Goal: Submit feedback/report problem: Provide input to the site owners about the experience or issues

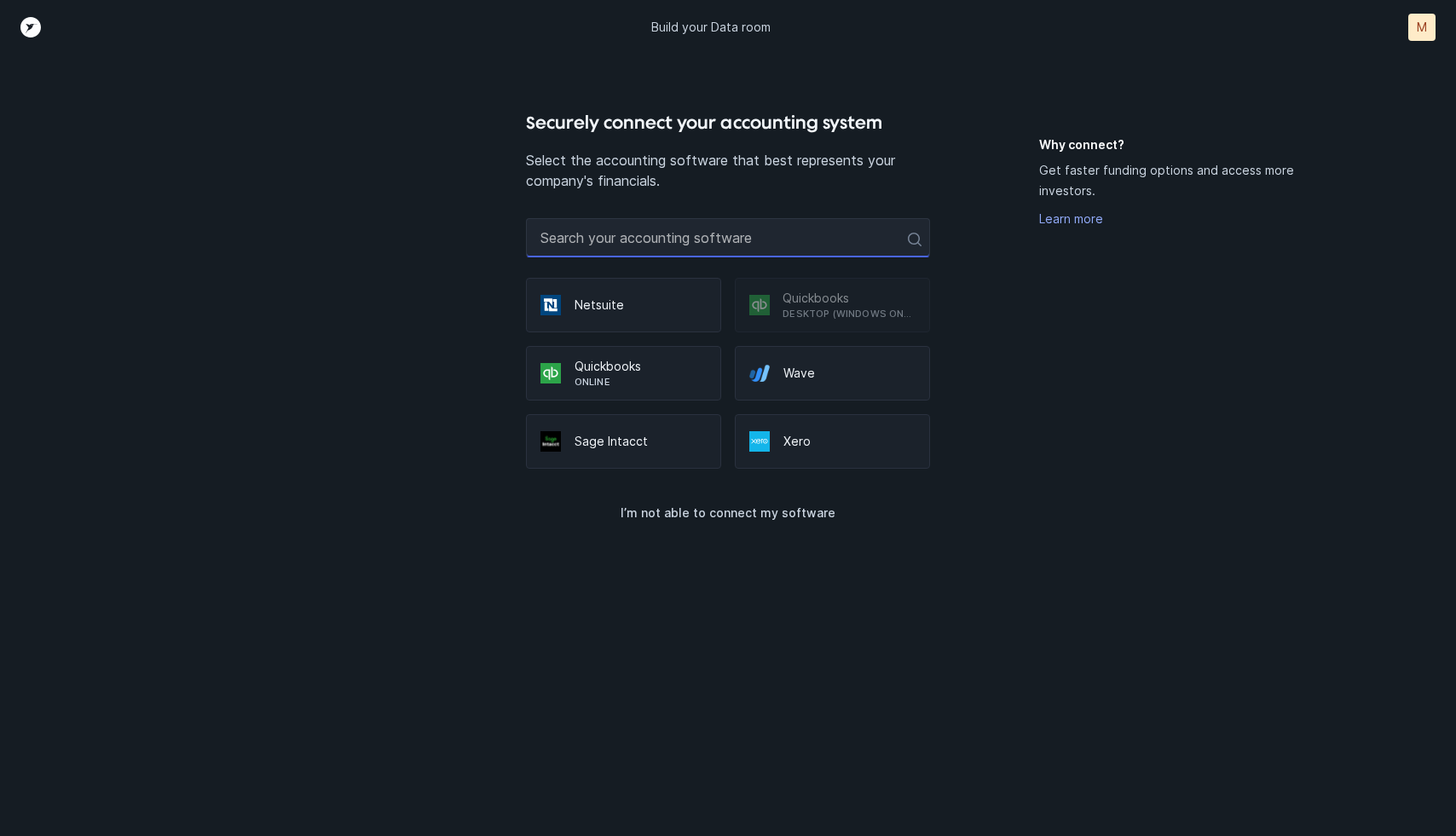
click at [658, 248] on input "text" at bounding box center [728, 238] width 404 height 39
click at [1438, 21] on div "Build your Data room M M" at bounding box center [728, 27] width 1456 height 55
click at [1423, 36] on div "M" at bounding box center [1422, 27] width 27 height 27
click at [745, 507] on p "I’m not able to connect my software" at bounding box center [728, 513] width 215 height 20
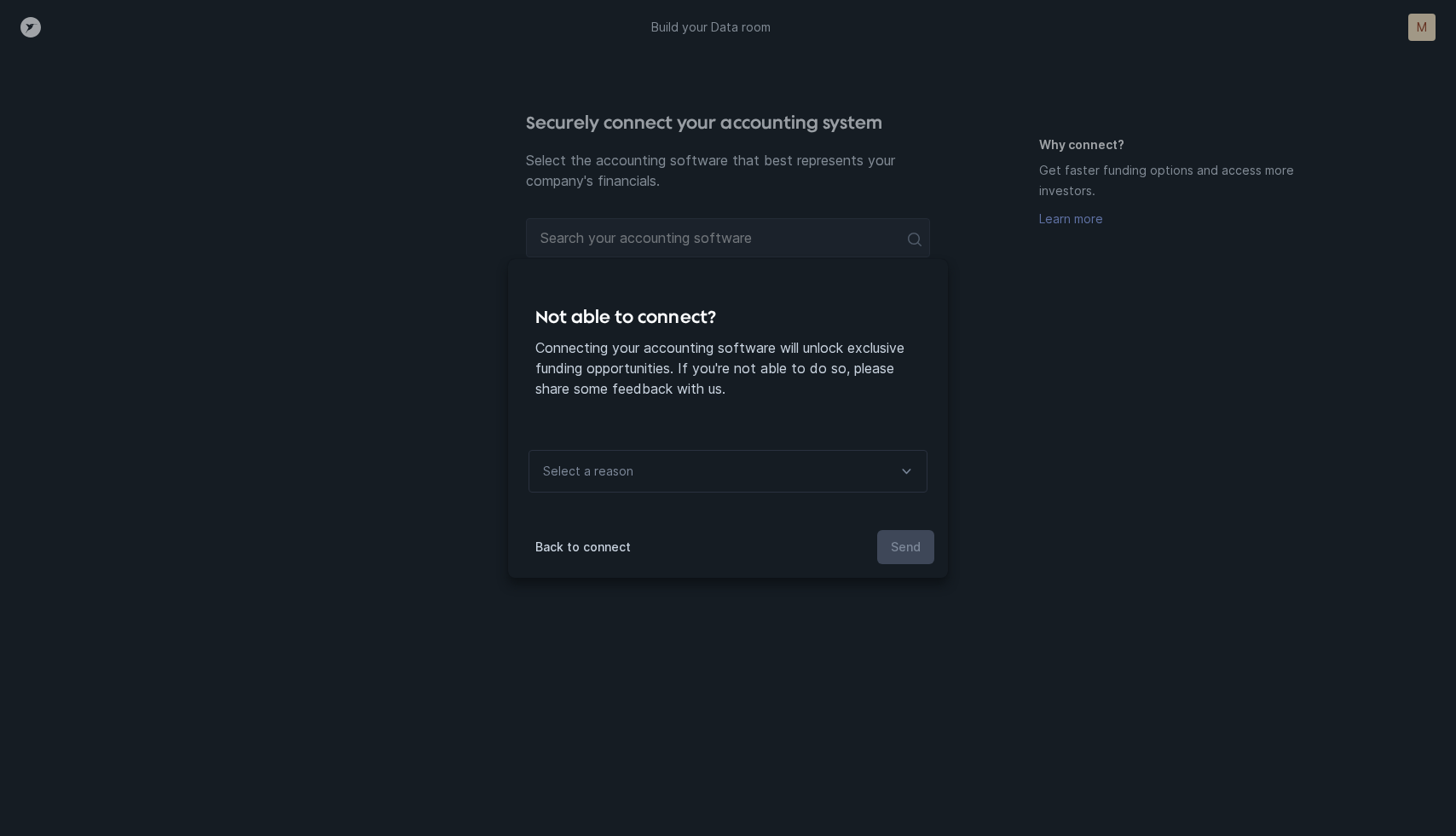
click at [746, 475] on div "Select a reason" at bounding box center [728, 471] width 399 height 43
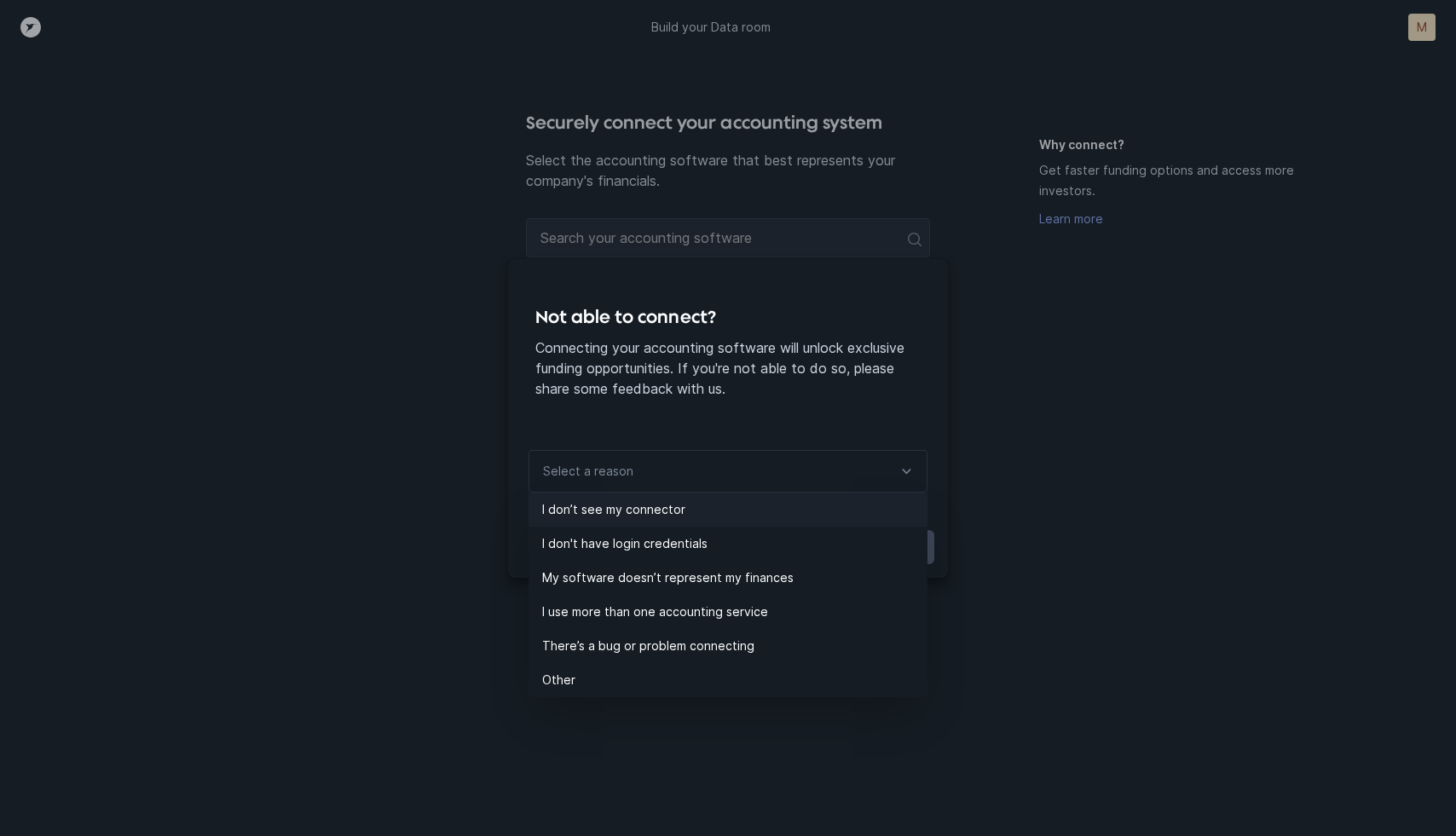
click at [744, 498] on li "I don’t see my connector" at bounding box center [728, 509] width 399 height 34
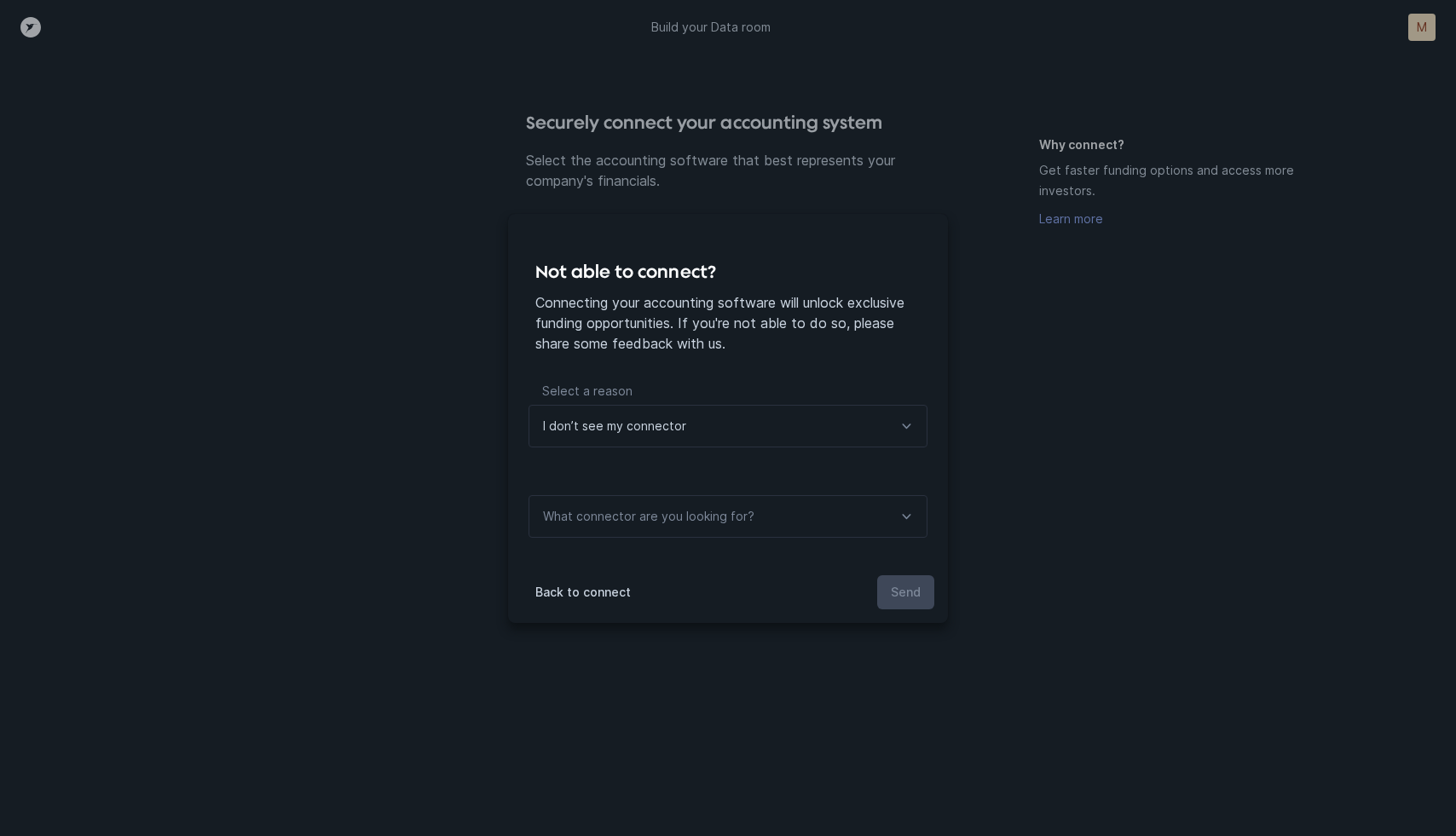
click at [840, 521] on div "What connector are you looking for?" at bounding box center [728, 516] width 399 height 43
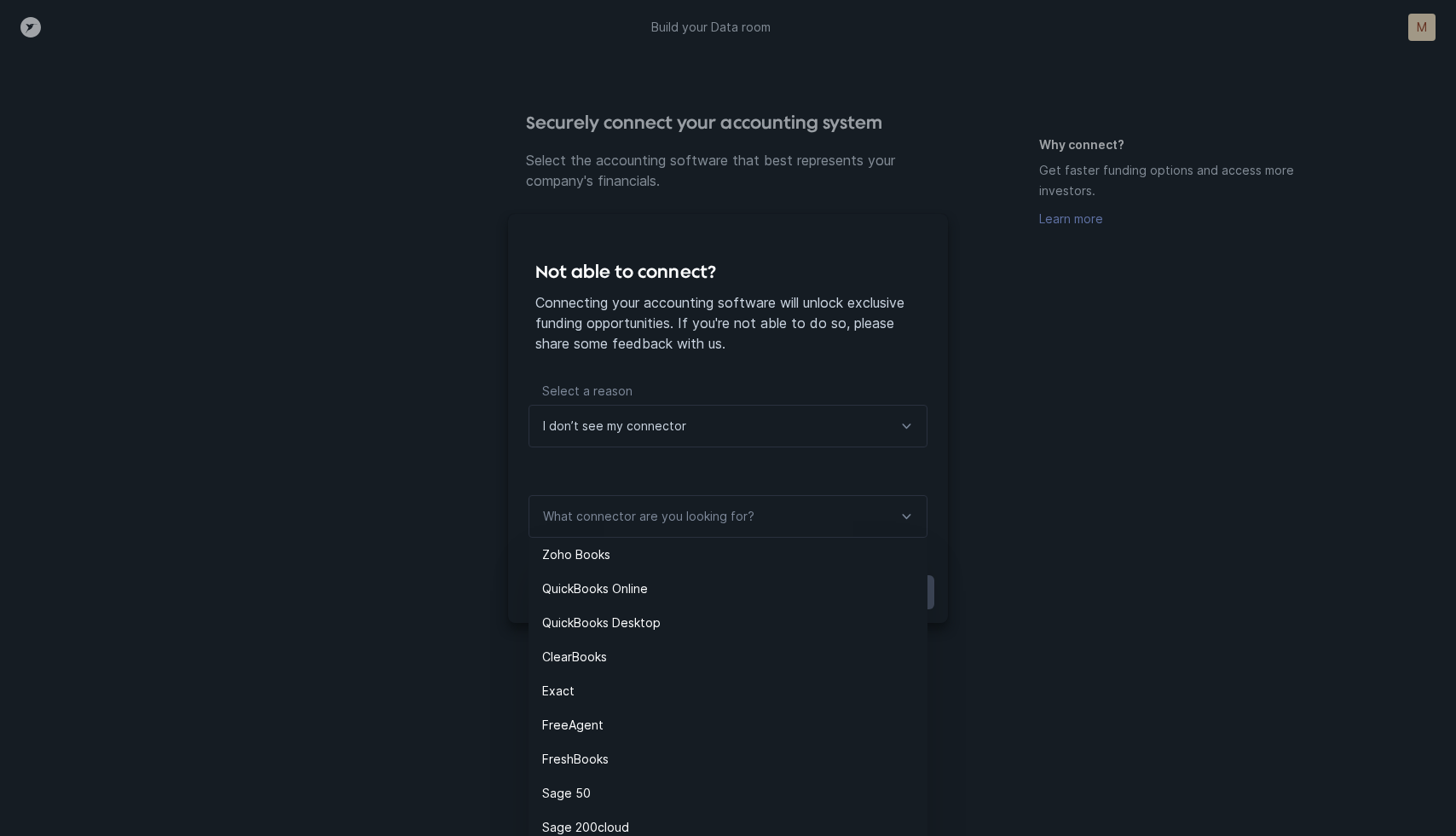
click at [848, 415] on div "I don’t see my connector" at bounding box center [728, 426] width 399 height 43
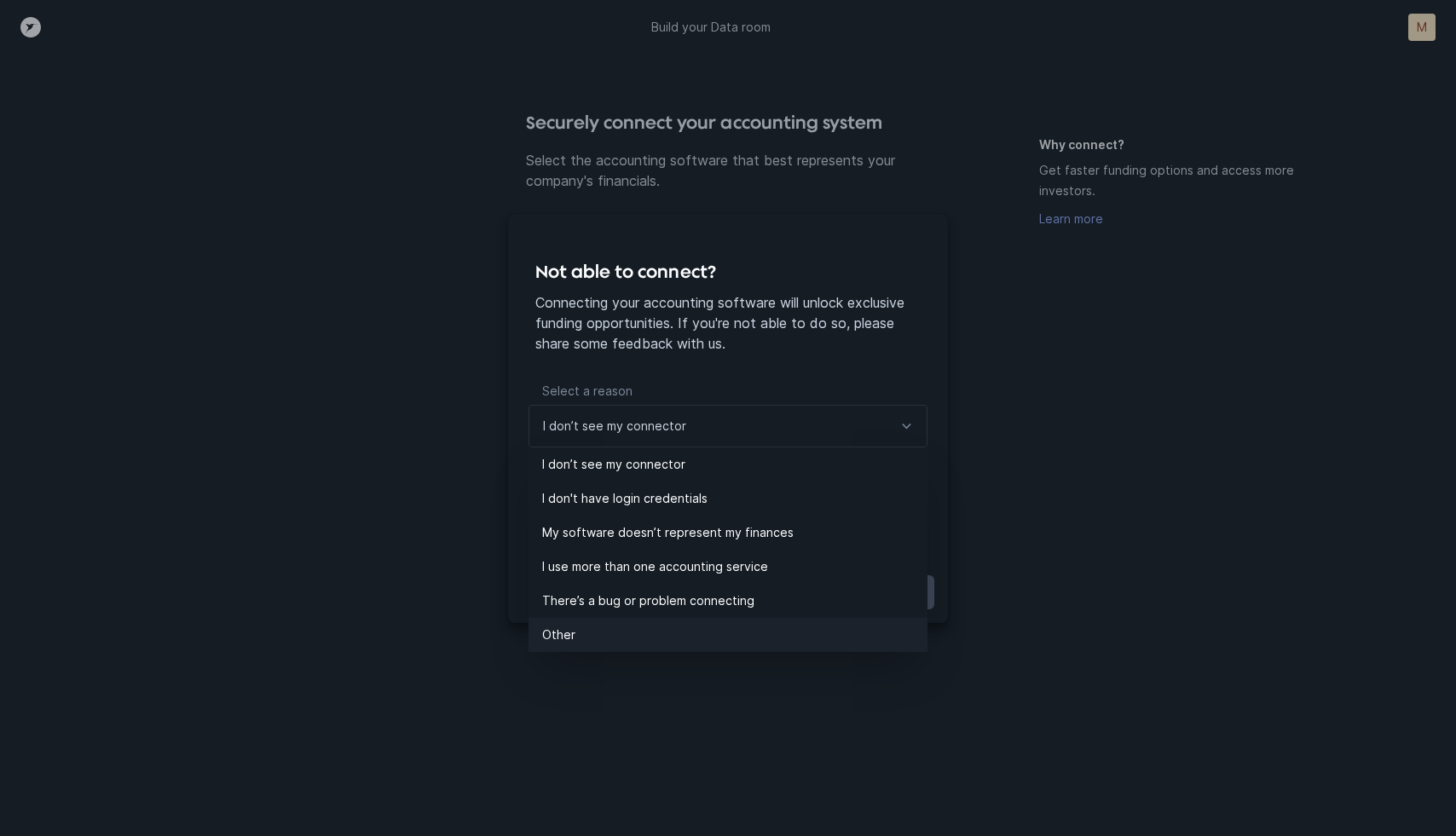
click at [769, 642] on p "Other" at bounding box center [734, 635] width 385 height 20
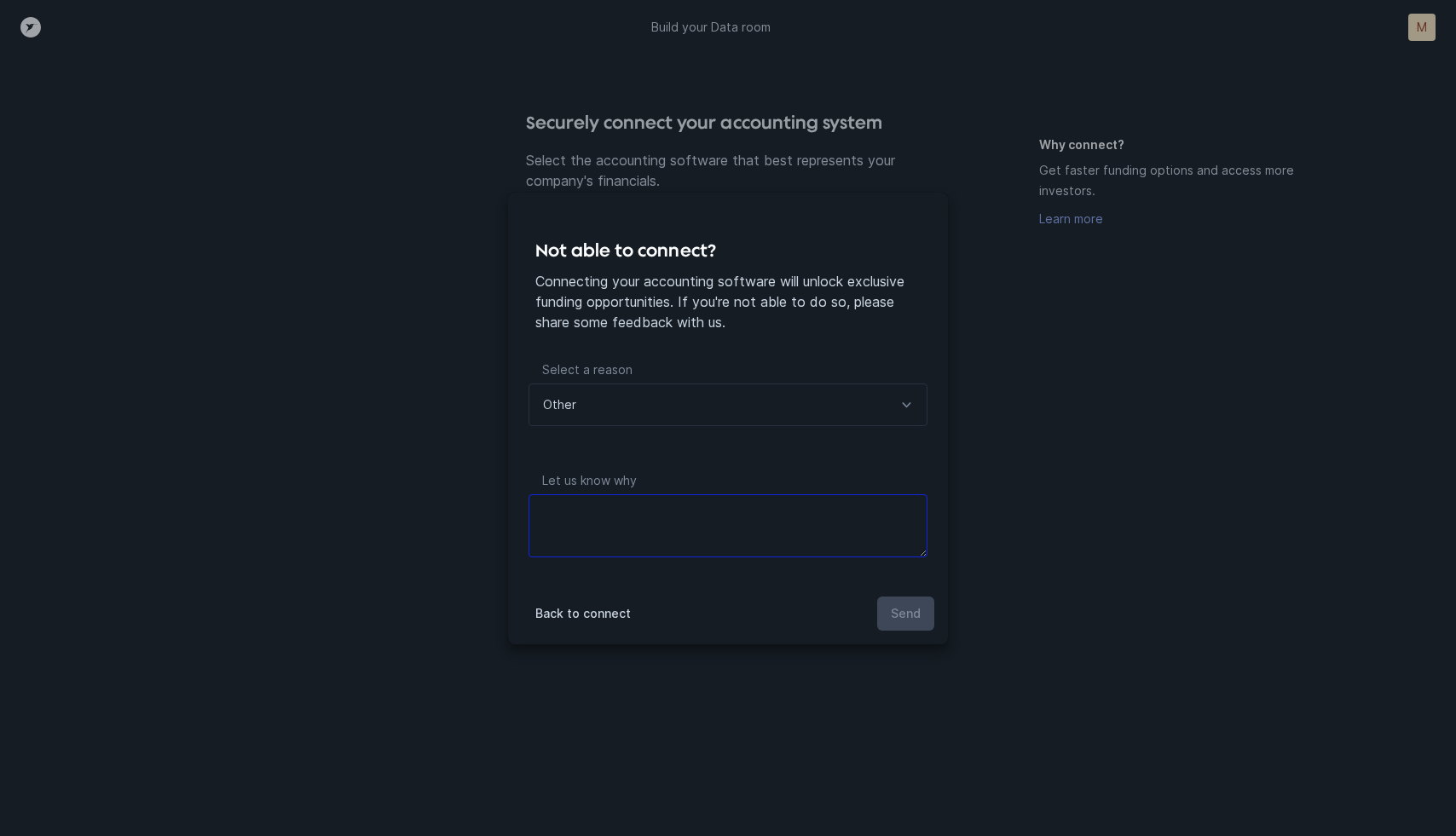
click at [773, 513] on textarea at bounding box center [728, 525] width 399 height 63
type textarea "we don't use these system"
click at [905, 601] on button "Send" at bounding box center [905, 613] width 57 height 34
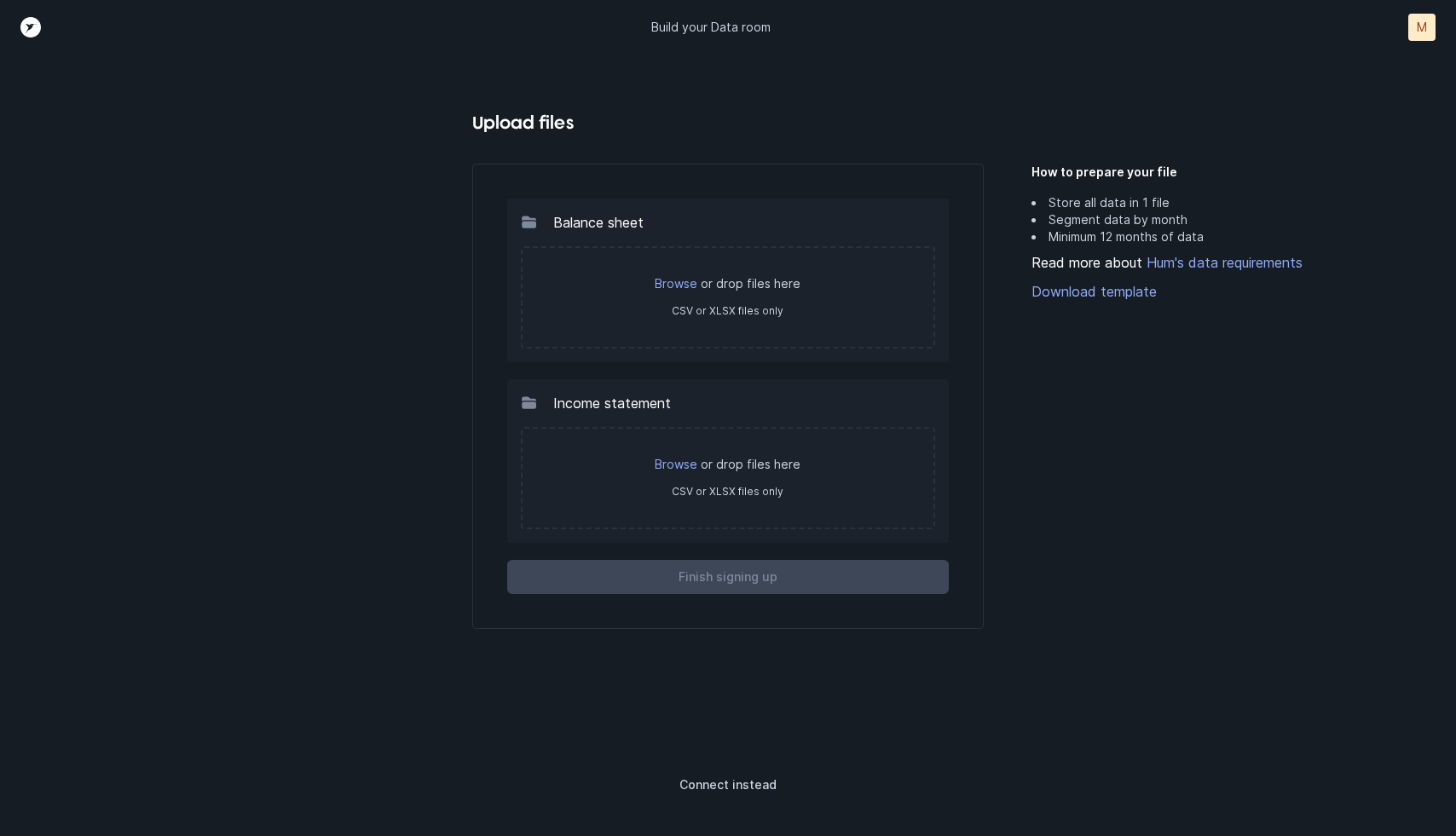
click at [1104, 502] on div "How to prepare your file Store all data in 1 file Segment data by month Minimum…" at bounding box center [1183, 435] width 303 height 597
click at [34, 28] on icon "Top" at bounding box center [30, 27] width 20 height 20
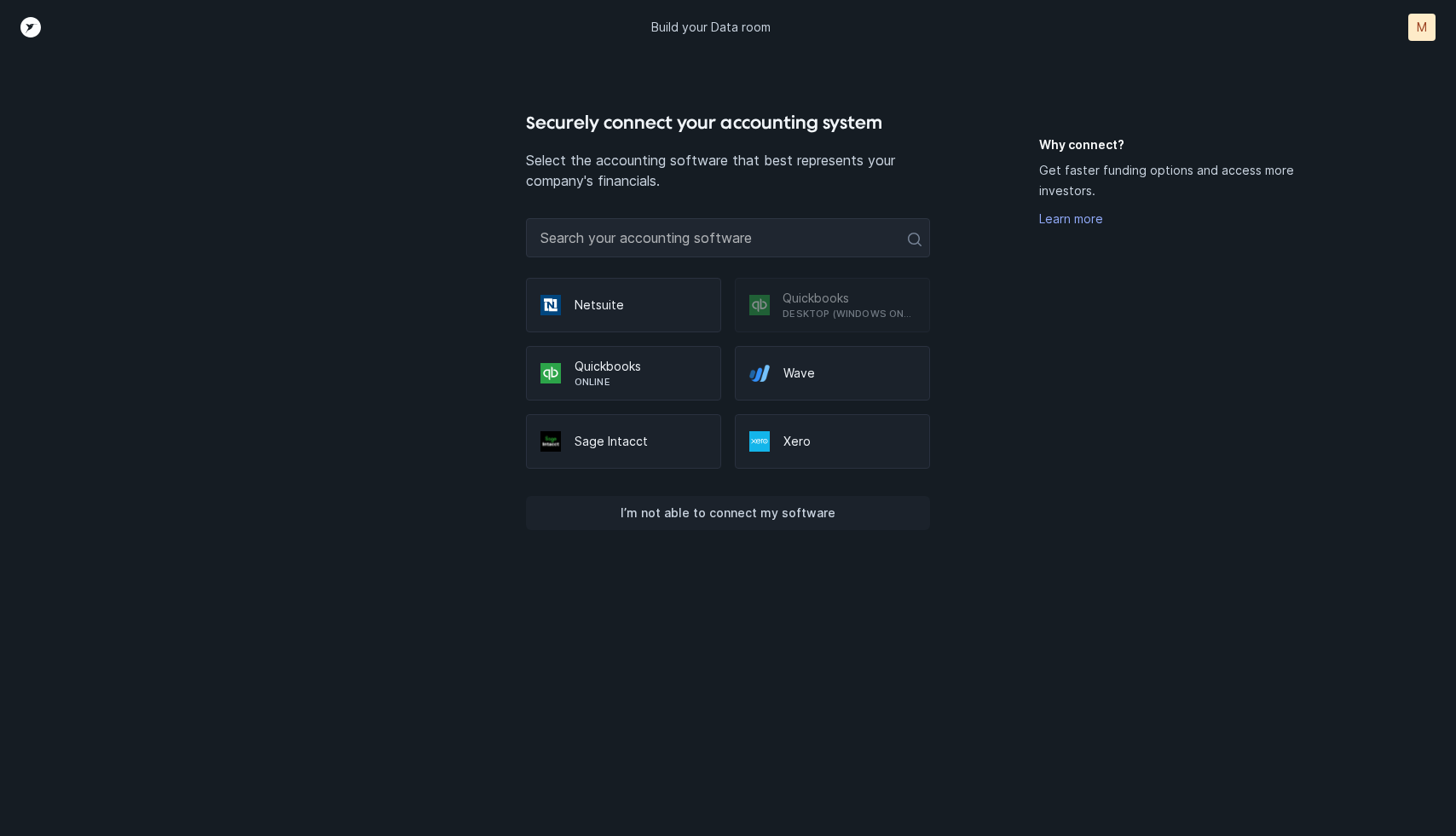
click at [779, 512] on p "I’m not able to connect my software" at bounding box center [728, 513] width 215 height 20
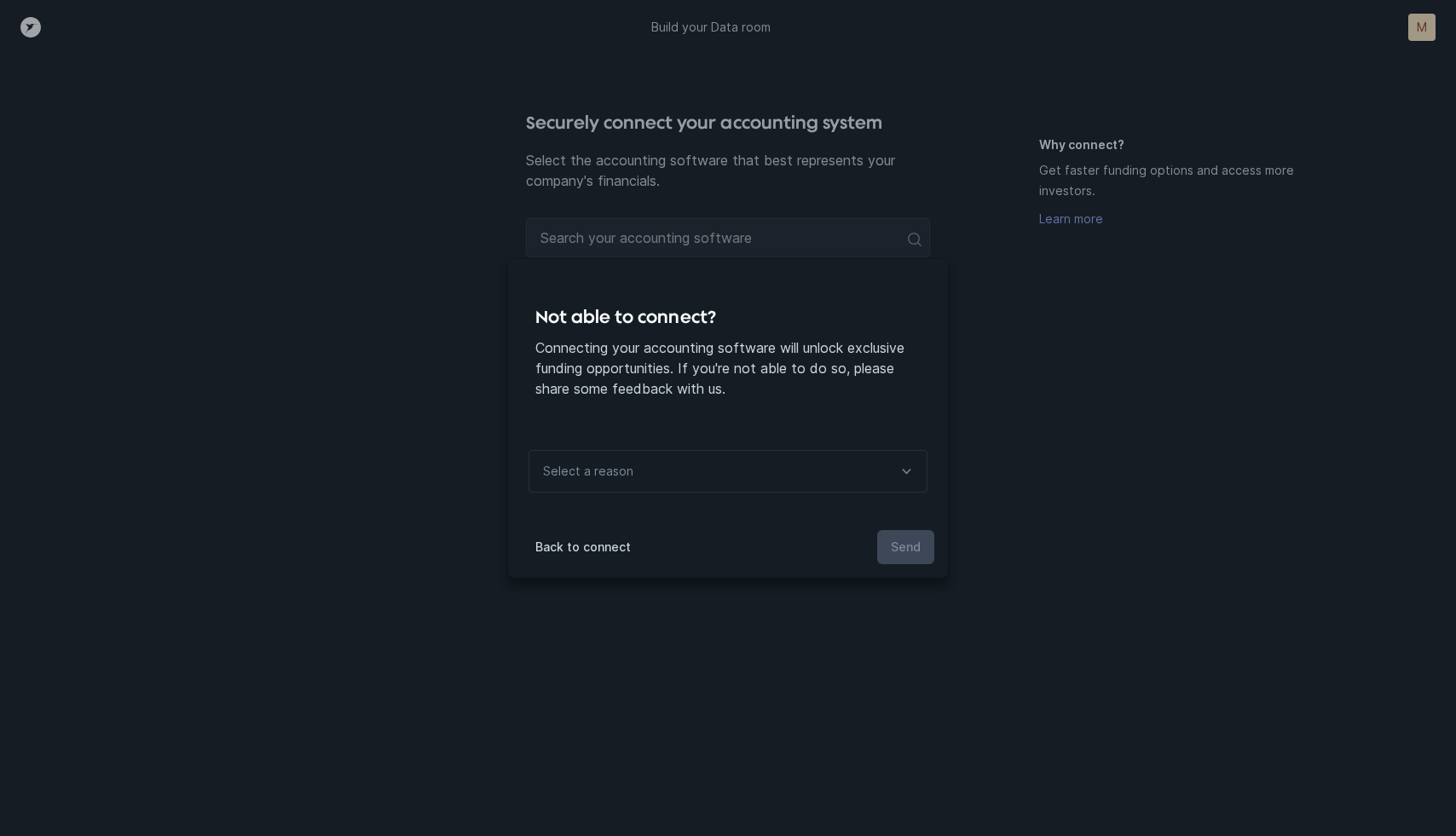
click at [811, 450] on div "Select a reason" at bounding box center [728, 471] width 399 height 43
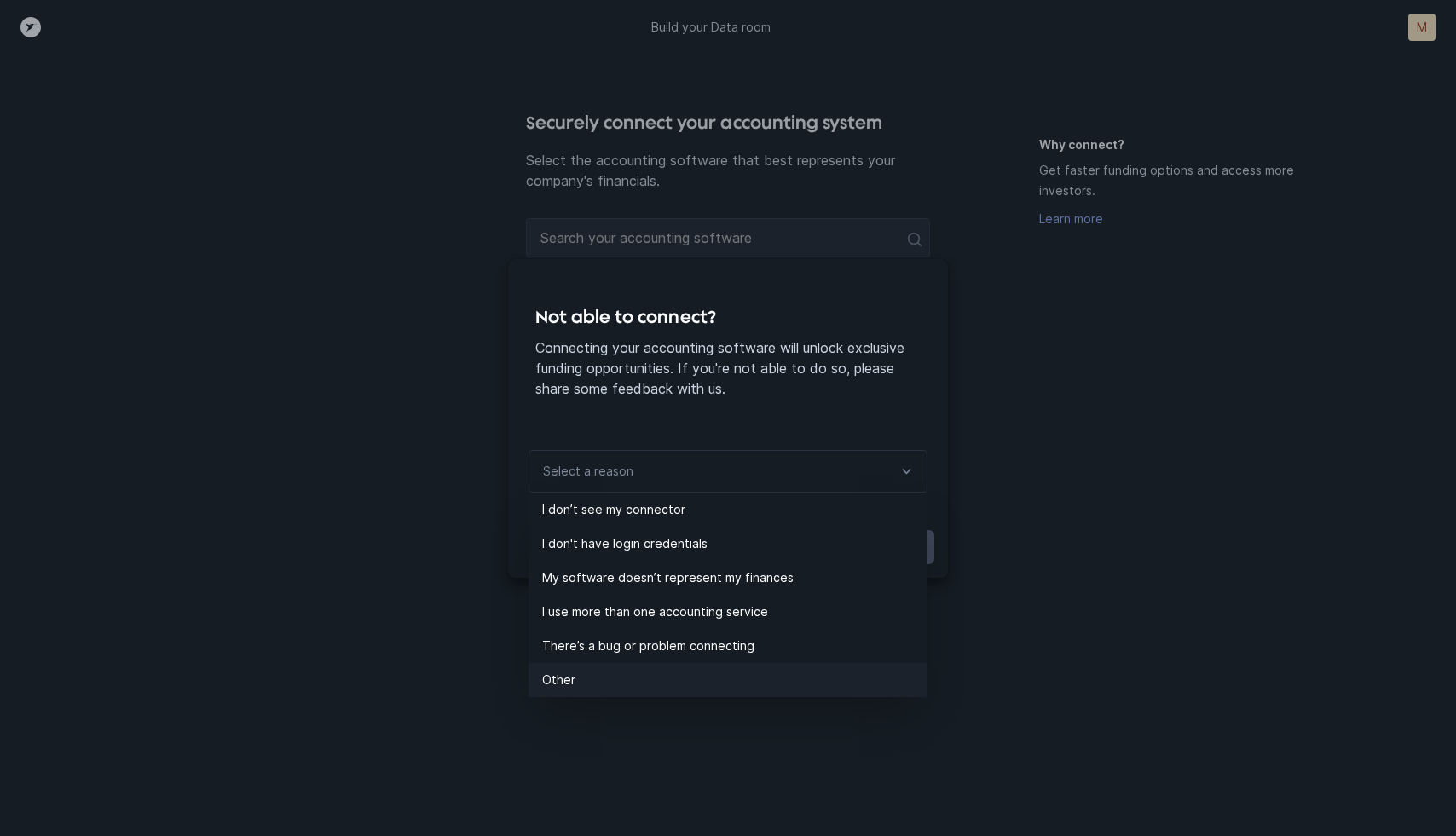
click at [678, 685] on p "Other" at bounding box center [734, 680] width 385 height 20
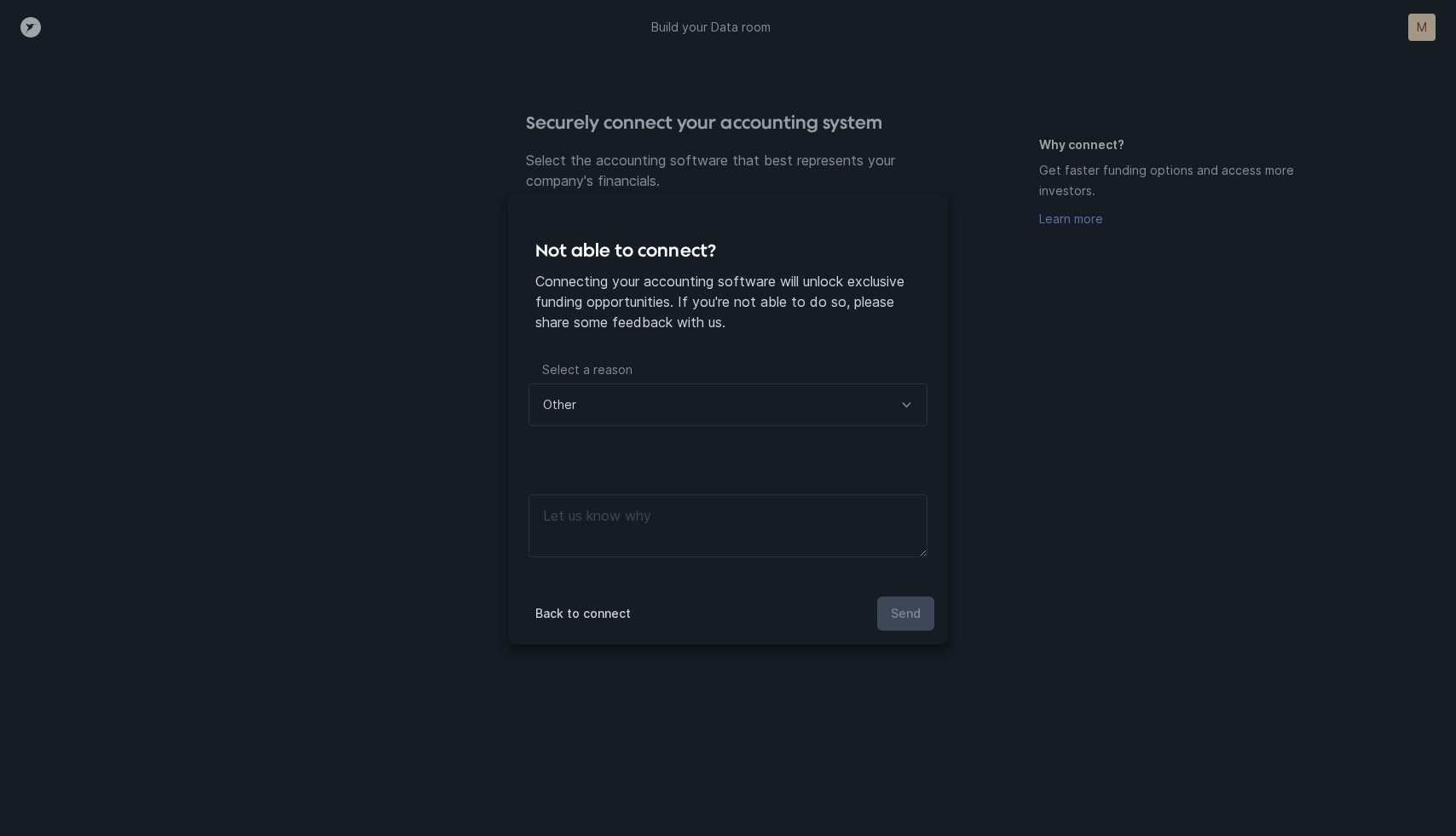
click at [769, 479] on p "Let us know why" at bounding box center [728, 483] width 399 height 24
click at [822, 515] on textarea at bounding box center [728, 525] width 399 height 63
type textarea "we don't use any of that."
click at [892, 619] on p "Send" at bounding box center [905, 614] width 30 height 20
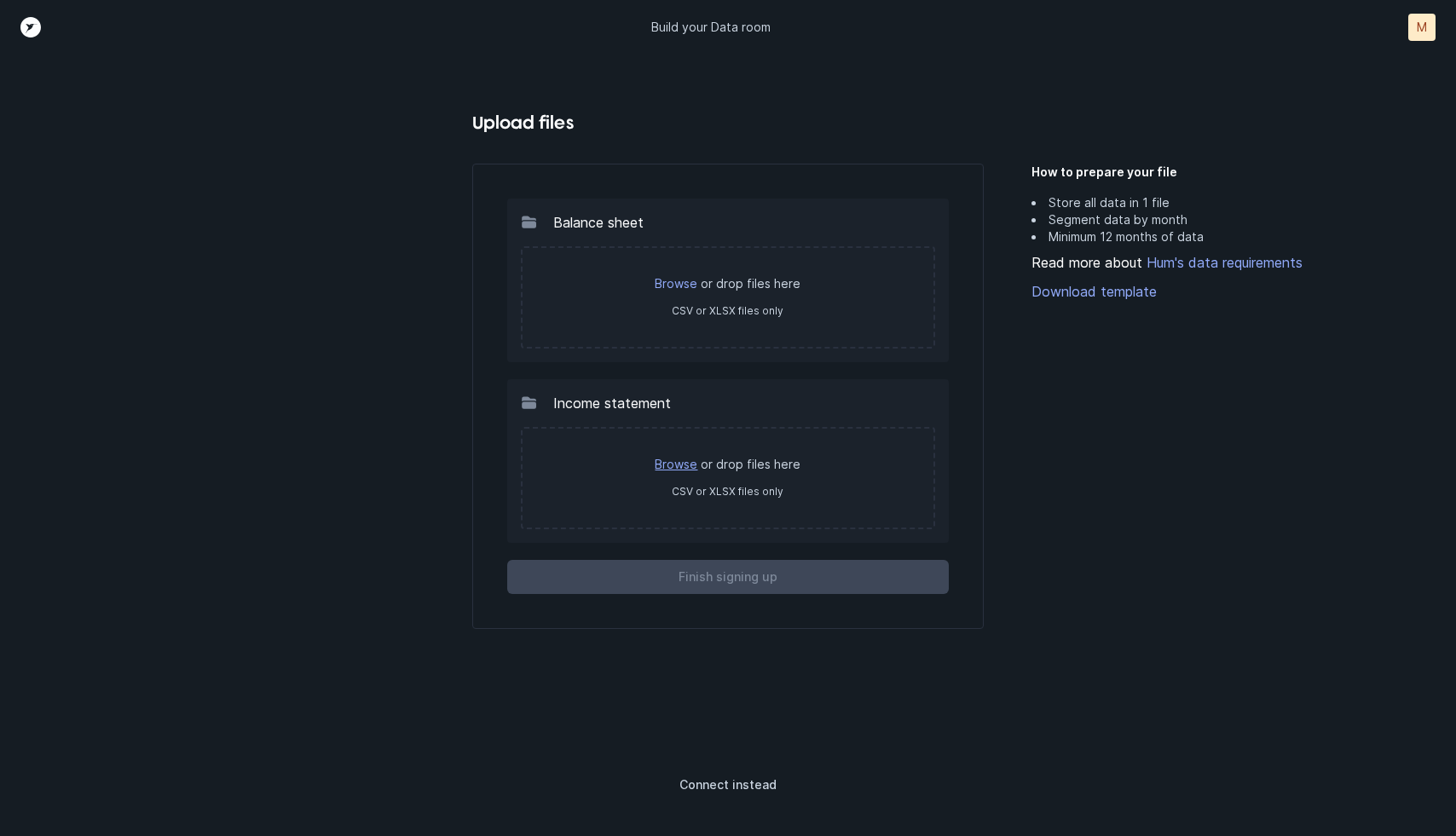
click at [679, 460] on link "Browse" at bounding box center [676, 464] width 43 height 15
click at [1192, 484] on div "How to prepare your file Store all data in 1 file Segment data by month Minimum…" at bounding box center [1183, 435] width 303 height 597
click at [1163, 261] on link "Hum's data requirements" at bounding box center [1223, 262] width 160 height 17
